Goal: Transaction & Acquisition: Purchase product/service

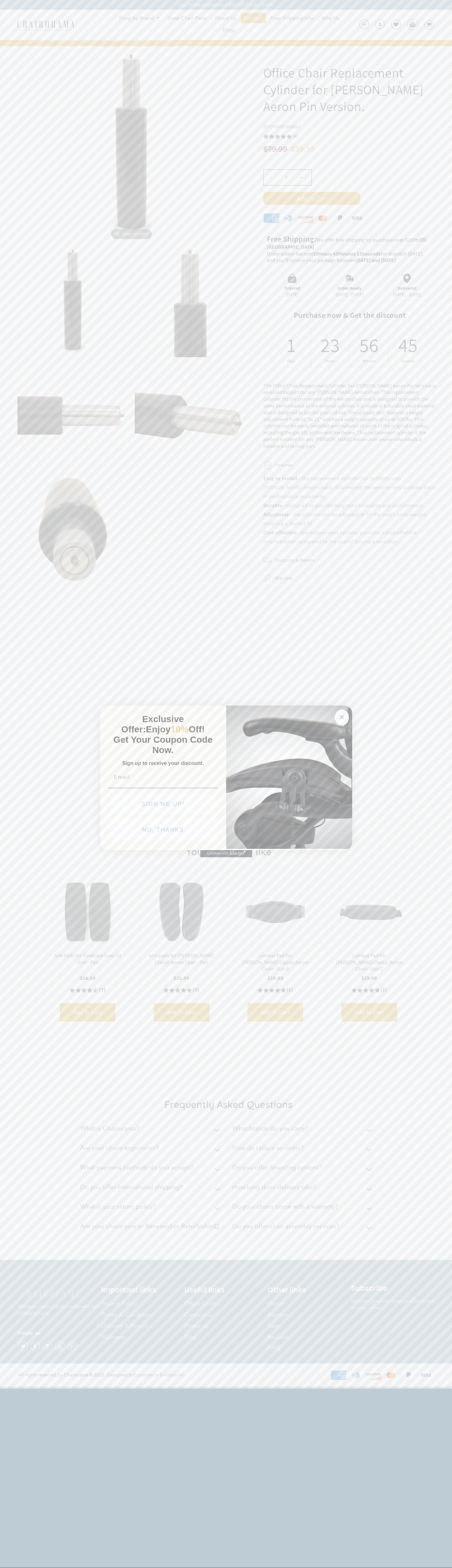
click at [163, 831] on button "NO, THANKS" at bounding box center [163, 830] width 109 height 21
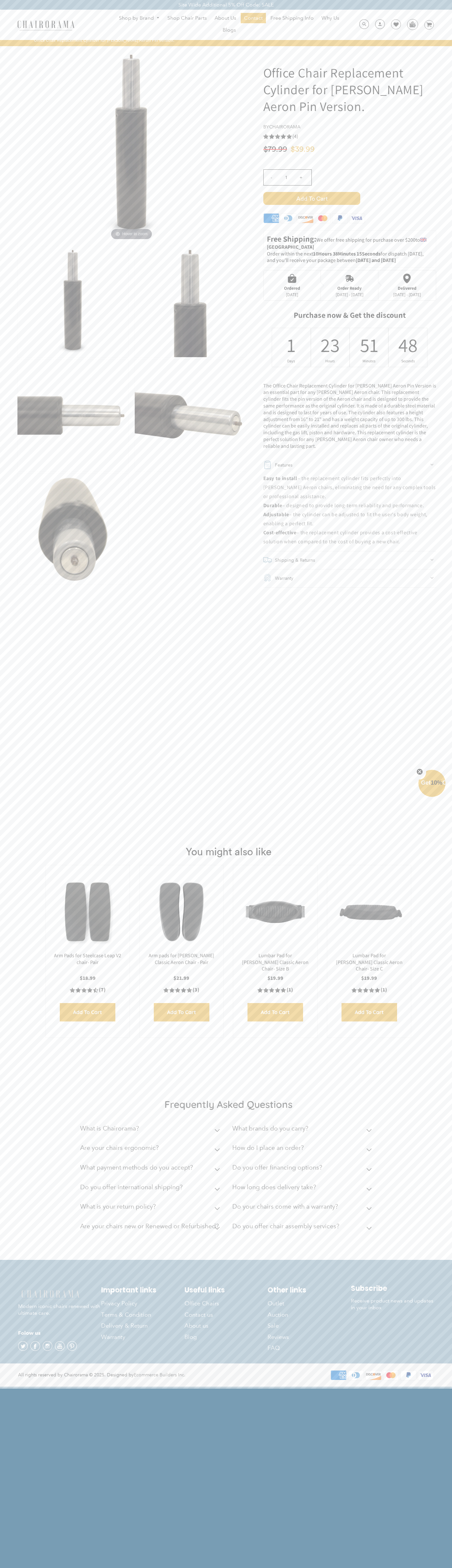
click at [311, 198] on span "Add to Cart" at bounding box center [311, 198] width 97 height 13
click at [412, 24] on img at bounding box center [412, 24] width 10 height 10
